Goal: Information Seeking & Learning: Learn about a topic

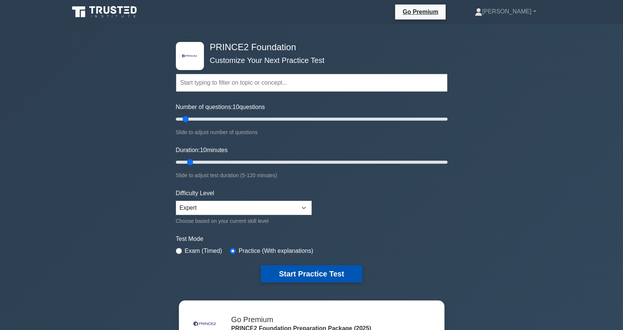
click at [314, 271] on button "Start Practice Test" at bounding box center [311, 273] width 101 height 17
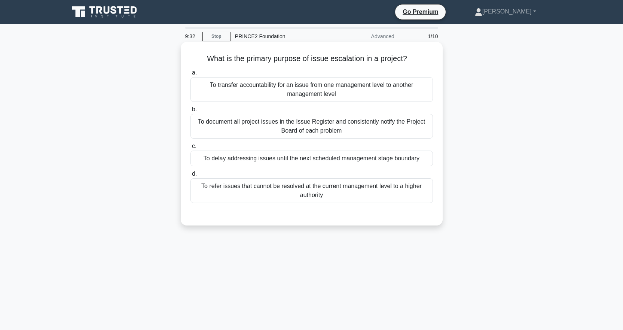
click at [335, 125] on div "To document all project issues in the Issue Register and consistently notify th…" at bounding box center [311, 126] width 242 height 25
click at [190, 112] on input "b. To document all project issues in the Issue Register and consistently notify…" at bounding box center [190, 109] width 0 height 5
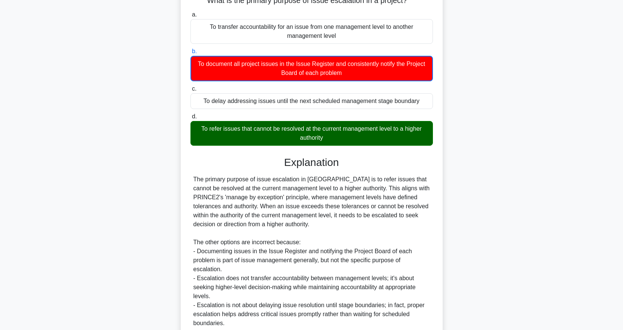
scroll to position [124, 0]
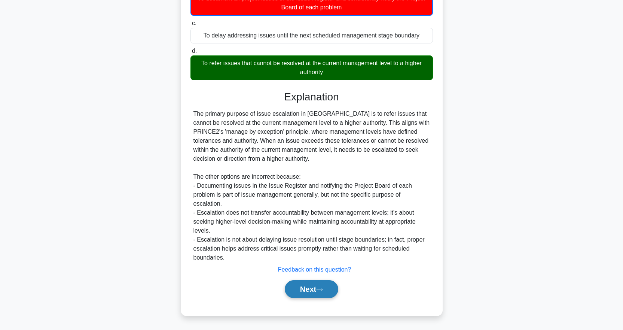
click at [322, 293] on button "Next" at bounding box center [312, 289] width 54 height 18
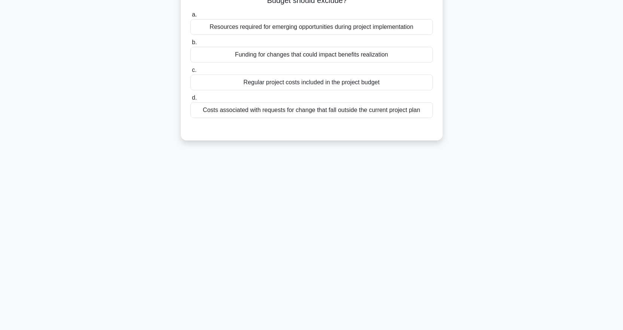
scroll to position [0, 0]
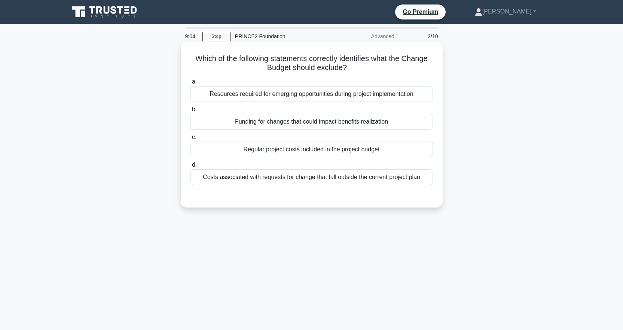
click at [373, 122] on div "Funding for changes that could impact benefits realization" at bounding box center [311, 122] width 242 height 16
click at [190, 112] on input "b. Funding for changes that could impact benefits realization" at bounding box center [190, 109] width 0 height 5
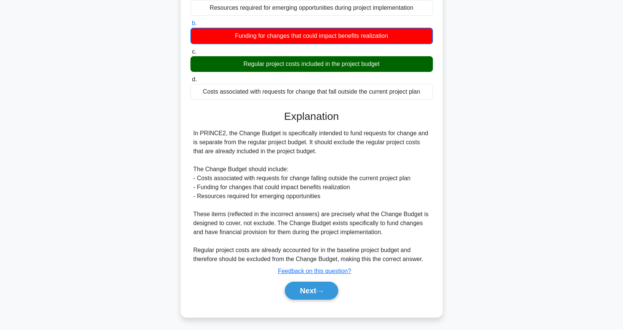
scroll to position [88, 0]
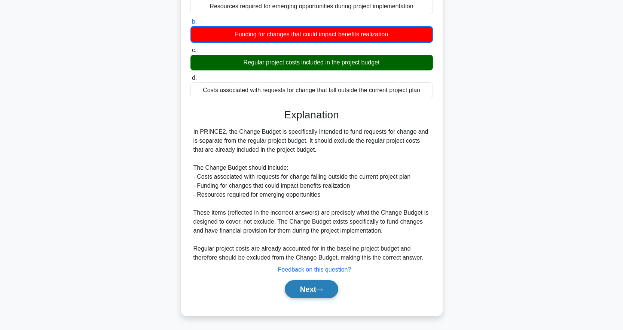
click at [322, 285] on button "Next" at bounding box center [312, 289] width 54 height 18
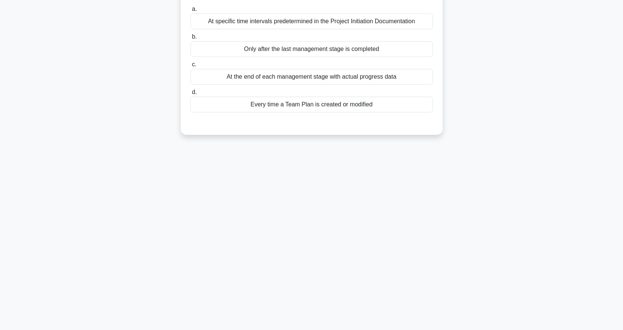
scroll to position [0, 0]
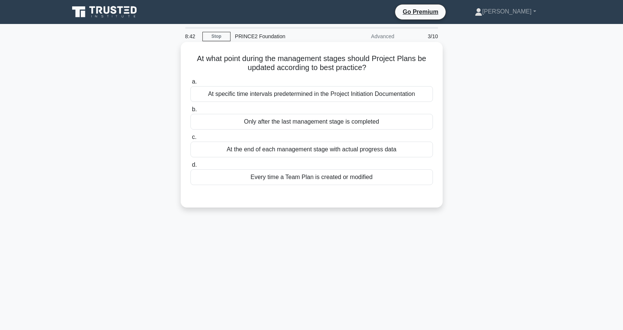
click at [309, 149] on div "At the end of each management stage with actual progress data" at bounding box center [311, 149] width 242 height 16
click at [190, 140] on input "c. At the end of each management stage with actual progress data" at bounding box center [190, 137] width 0 height 5
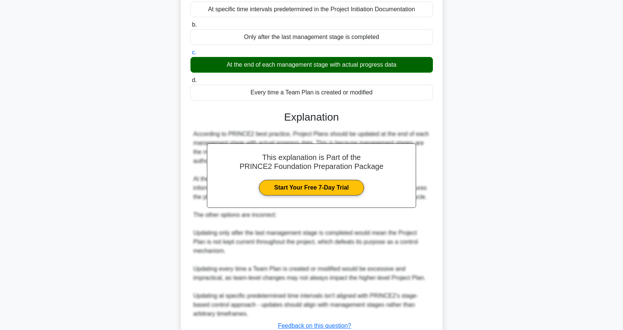
scroll to position [141, 0]
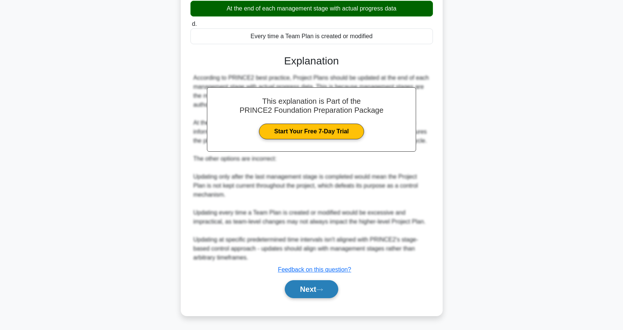
click at [321, 286] on button "Next" at bounding box center [312, 289] width 54 height 18
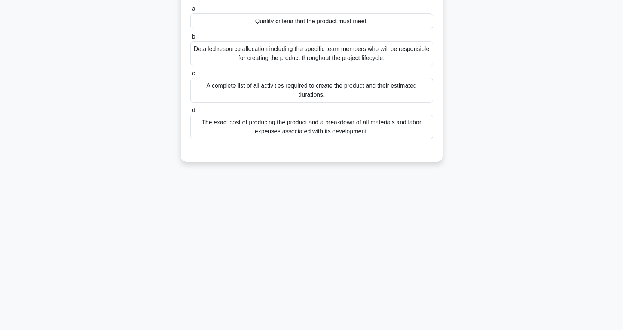
scroll to position [0, 0]
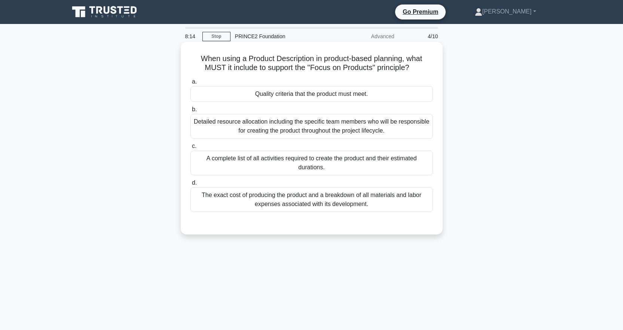
click at [348, 163] on div "A complete list of all activities required to create the product and their esti…" at bounding box center [311, 162] width 242 height 25
click at [190, 149] on input "c. A complete list of all activities required to create the product and their e…" at bounding box center [190, 146] width 0 height 5
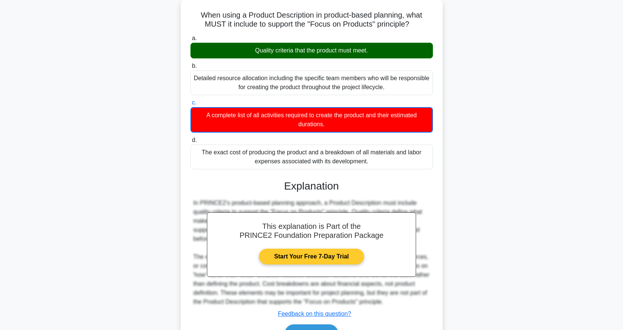
scroll to position [88, 0]
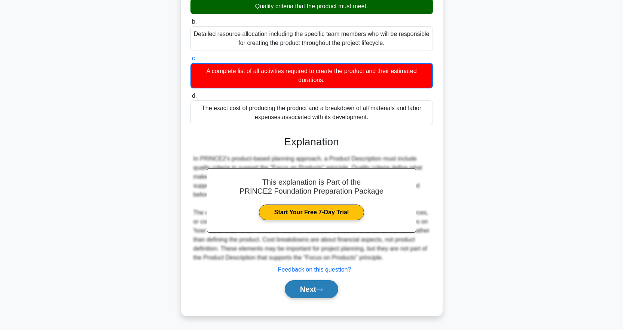
click at [331, 285] on button "Next" at bounding box center [312, 289] width 54 height 18
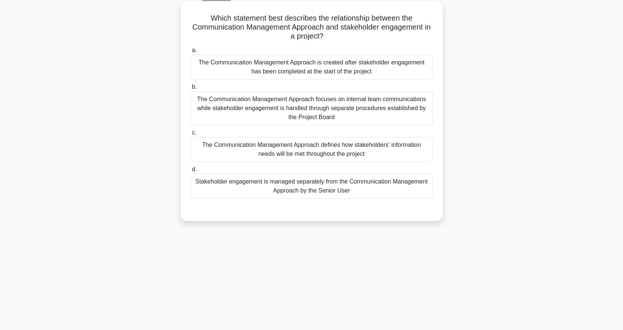
scroll to position [0, 0]
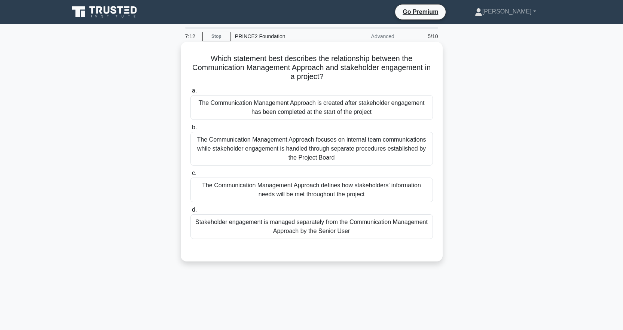
drag, startPoint x: 356, startPoint y: 189, endPoint x: 359, endPoint y: 192, distance: 4.2
click at [356, 189] on div "The Communication Management Approach defines how stakeholders' information nee…" at bounding box center [311, 189] width 242 height 25
click at [190, 175] on input "c. The Communication Management Approach defines how stakeholders' information …" at bounding box center [190, 173] width 0 height 5
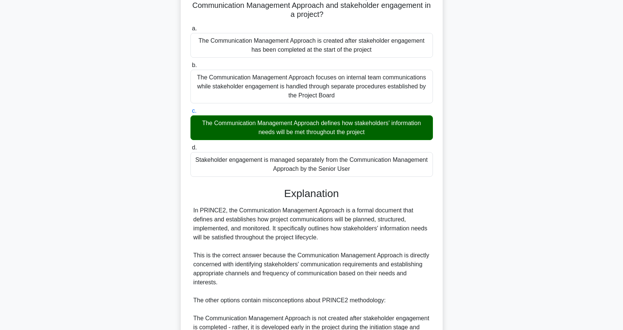
scroll to position [187, 0]
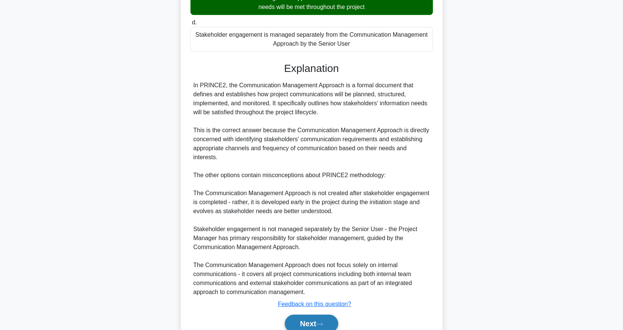
click at [314, 324] on button "Next" at bounding box center [312, 323] width 54 height 18
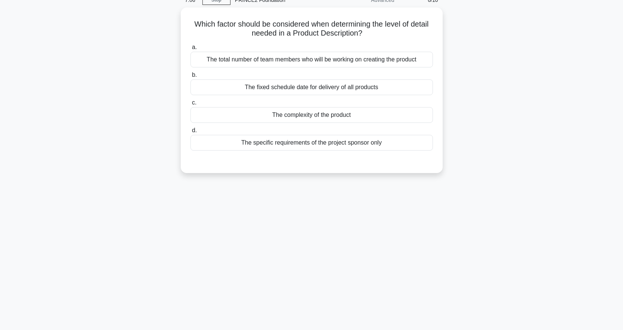
scroll to position [0, 0]
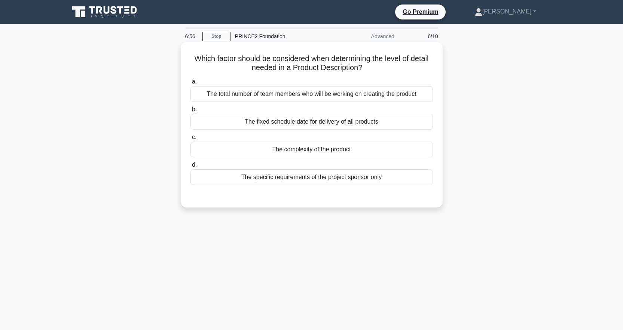
click at [375, 126] on div "The fixed schedule date for delivery of all products" at bounding box center [311, 122] width 242 height 16
click at [190, 112] on input "b. The fixed schedule date for delivery of all products" at bounding box center [190, 109] width 0 height 5
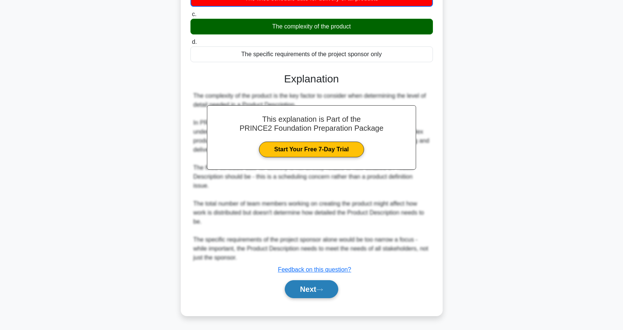
click at [319, 284] on button "Next" at bounding box center [312, 289] width 54 height 18
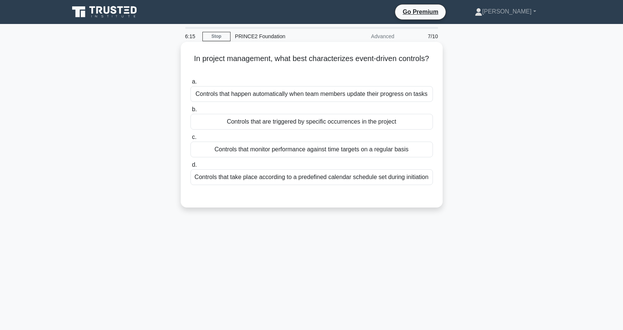
click at [357, 120] on div "Controls that are triggered by specific occurrences in the project" at bounding box center [311, 122] width 242 height 16
click at [190, 112] on input "b. Controls that are triggered by specific occurrences in the project" at bounding box center [190, 109] width 0 height 5
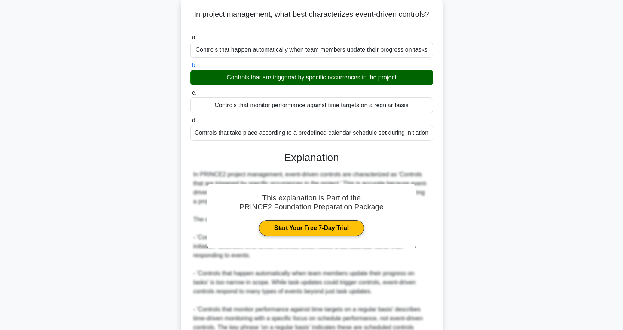
scroll to position [123, 0]
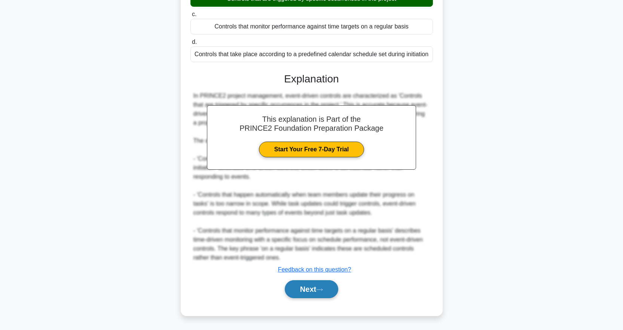
click at [315, 290] on button "Next" at bounding box center [312, 289] width 54 height 18
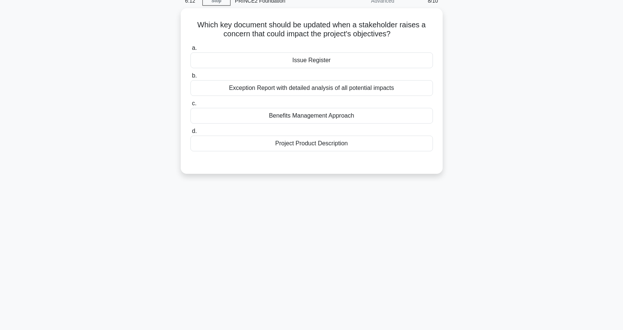
scroll to position [0, 0]
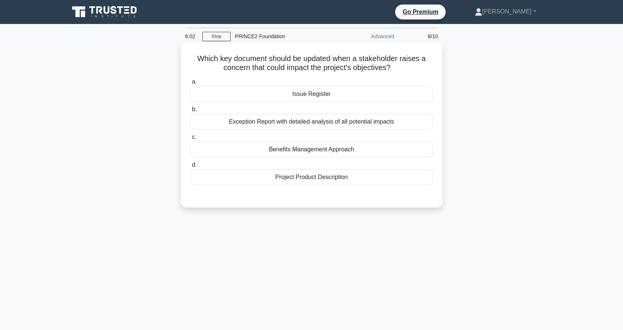
click at [322, 95] on div "Issue Register" at bounding box center [311, 94] width 242 height 16
click at [190, 84] on input "a. Issue Register" at bounding box center [190, 81] width 0 height 5
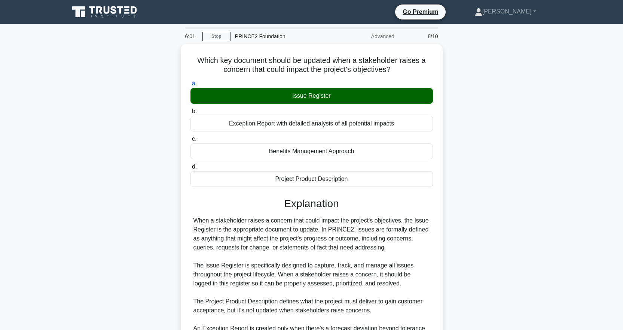
scroll to position [105, 0]
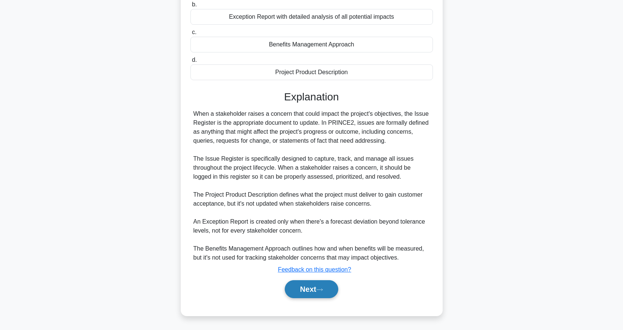
click at [304, 281] on button "Next" at bounding box center [312, 289] width 54 height 18
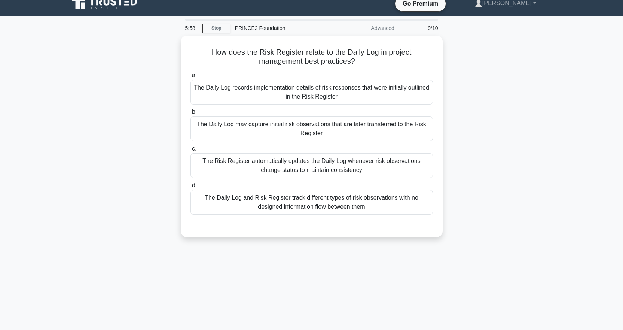
scroll to position [0, 0]
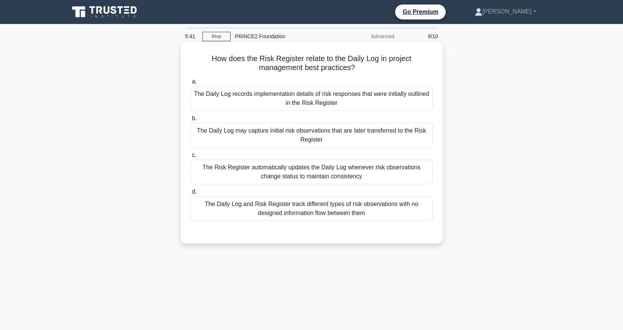
click at [368, 130] on div "The Daily Log may capture initial risk observations that are later transferred …" at bounding box center [311, 135] width 242 height 25
click at [190, 121] on input "b. The Daily Log may capture initial risk observations that are later transferr…" at bounding box center [190, 118] width 0 height 5
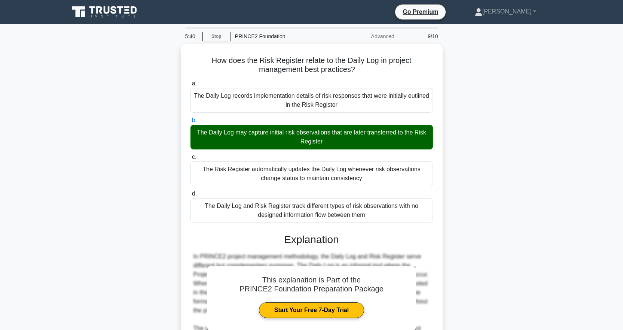
scroll to position [150, 0]
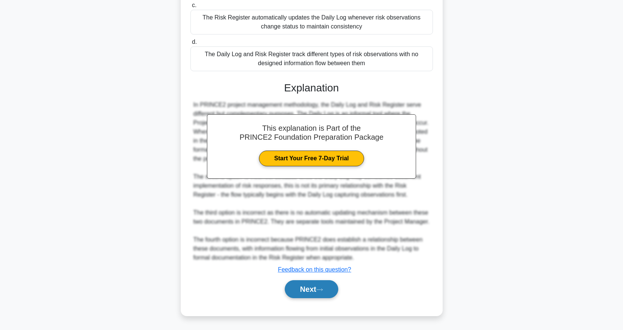
click at [322, 287] on button "Next" at bounding box center [312, 289] width 54 height 18
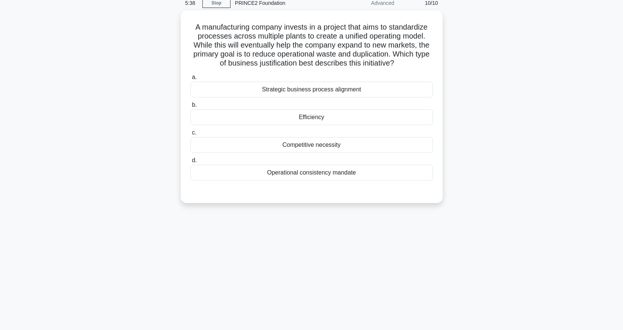
scroll to position [0, 0]
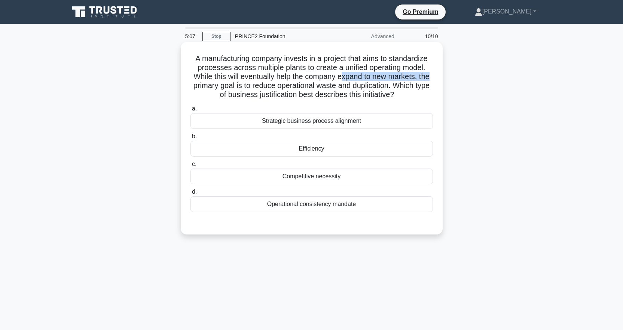
drag, startPoint x: 344, startPoint y: 76, endPoint x: 434, endPoint y: 77, distance: 89.4
click at [434, 77] on div "A manufacturing company invests in a project that aims to standardize processes…" at bounding box center [312, 138] width 256 height 186
click at [392, 119] on div "Strategic business process alignment" at bounding box center [311, 121] width 242 height 16
click at [190, 111] on input "a. Strategic business process alignment" at bounding box center [190, 108] width 0 height 5
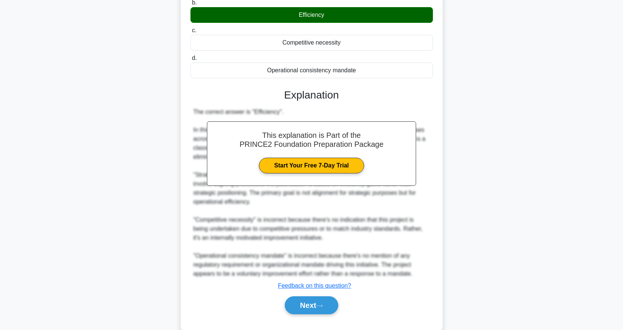
scroll to position [150, 0]
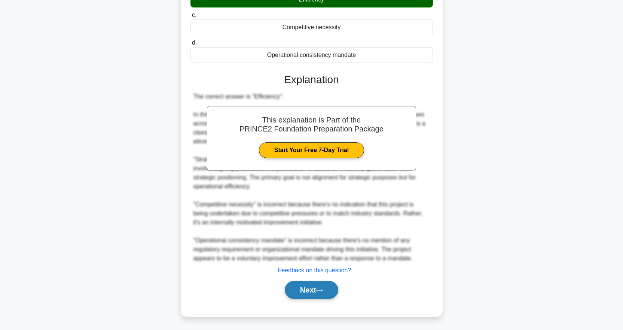
click at [311, 288] on button "Next" at bounding box center [312, 290] width 54 height 18
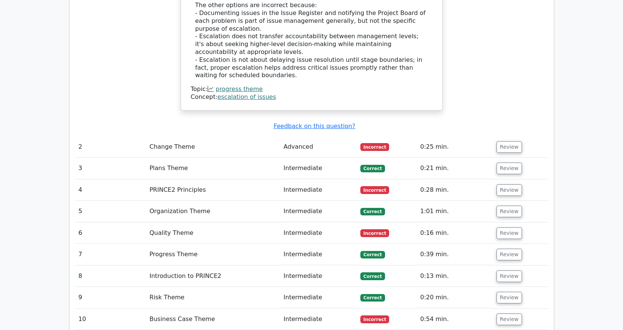
scroll to position [935, 0]
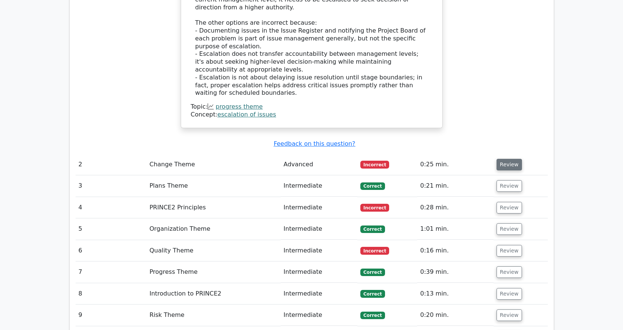
click at [509, 159] on button "Review" at bounding box center [508, 165] width 25 height 12
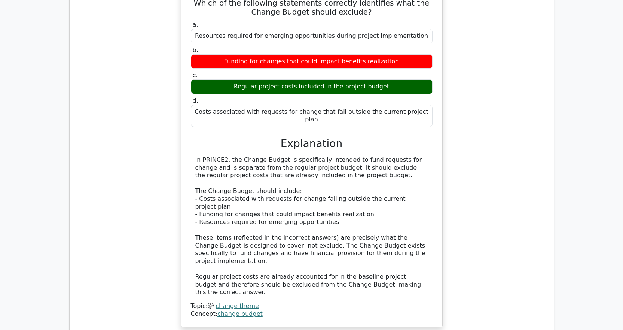
scroll to position [1309, 0]
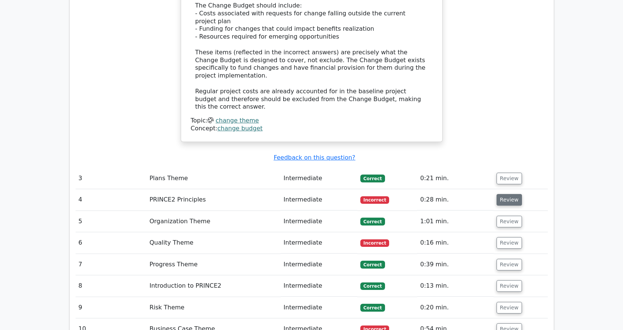
click at [509, 194] on button "Review" at bounding box center [508, 200] width 25 height 12
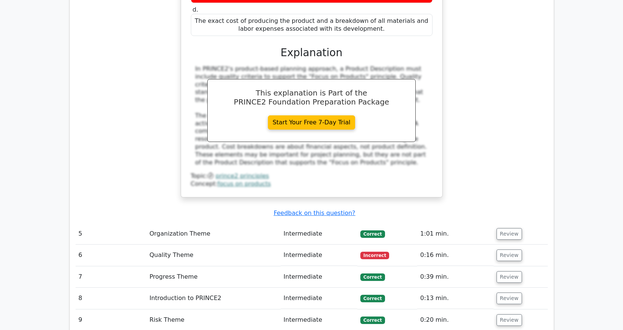
scroll to position [1684, 0]
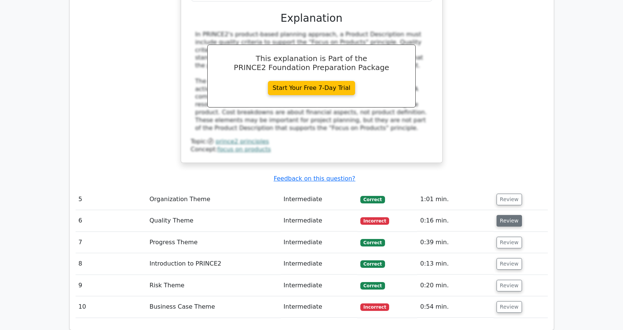
click at [497, 215] on button "Review" at bounding box center [508, 221] width 25 height 12
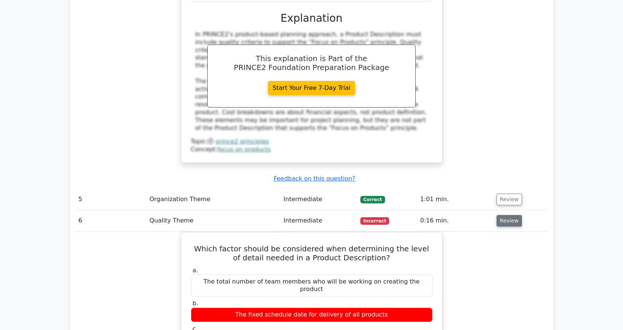
click at [501, 215] on button "Review" at bounding box center [508, 221] width 25 height 12
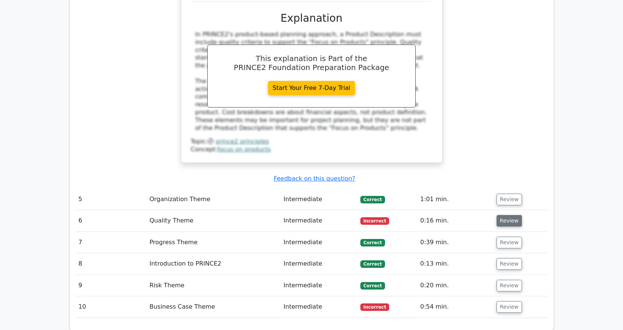
click at [501, 215] on button "Review" at bounding box center [508, 221] width 25 height 12
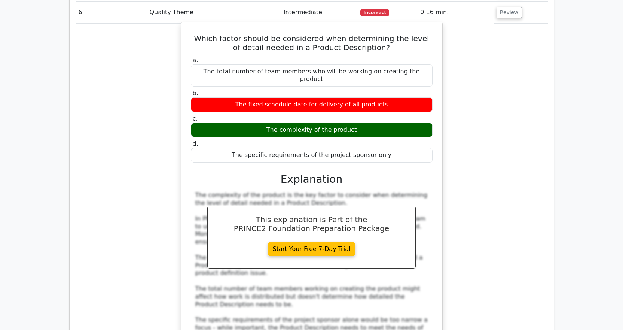
scroll to position [1983, 0]
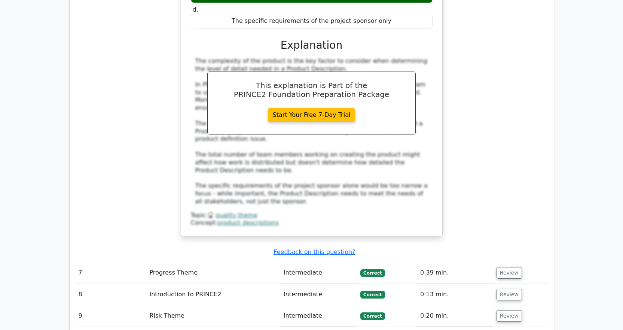
scroll to position [2133, 0]
